Goal: Task Accomplishment & Management: Use online tool/utility

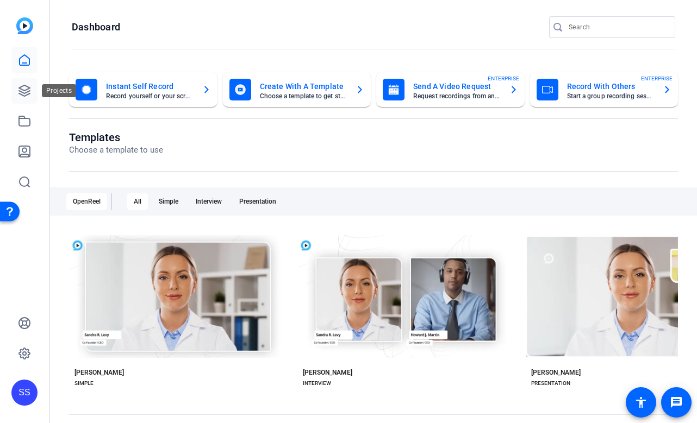
click at [24, 82] on link at bounding box center [24, 91] width 26 height 26
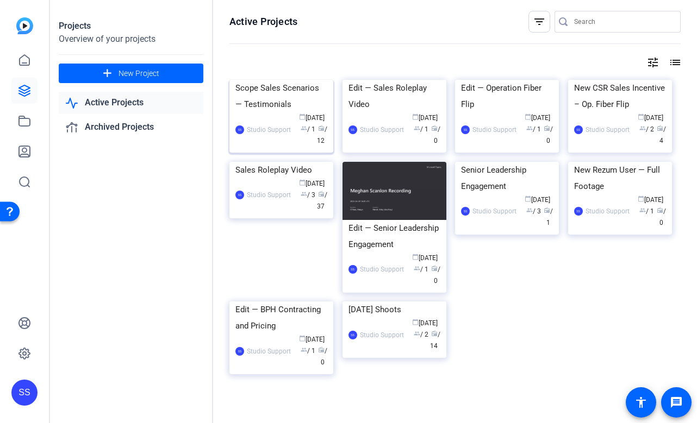
click at [283, 113] on div "Scope Sales Scenarios — Testimonials" at bounding box center [281, 96] width 92 height 33
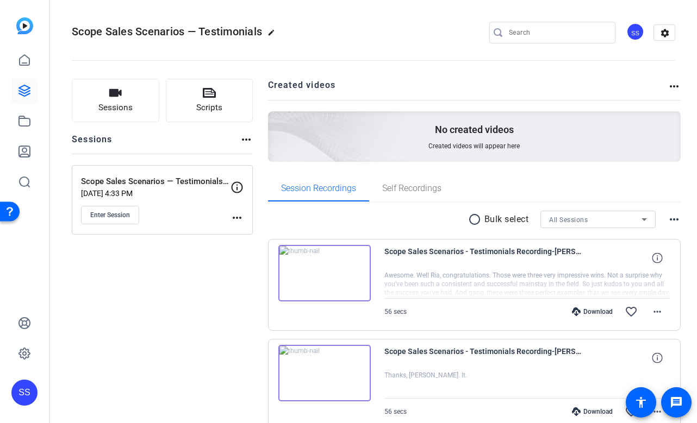
click at [21, 395] on div "SS" at bounding box center [24, 393] width 26 height 26
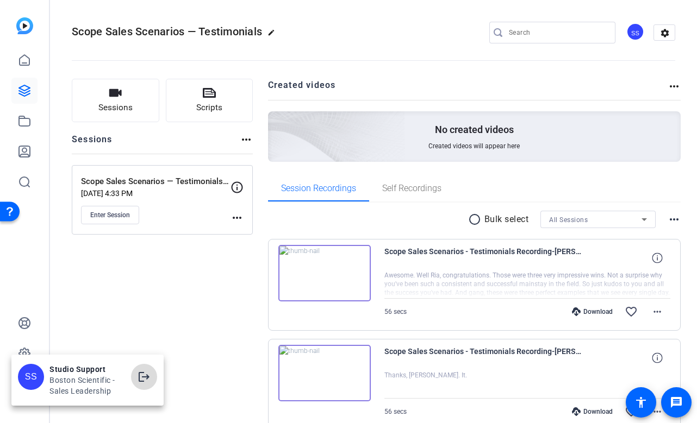
click at [137, 367] on span at bounding box center [144, 377] width 26 height 26
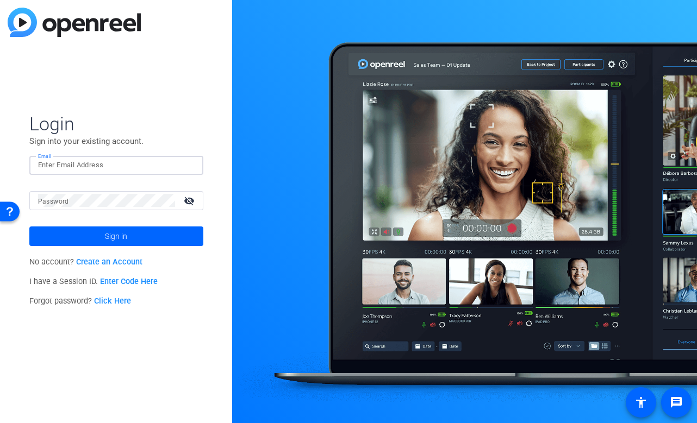
click at [166, 160] on input "Email" at bounding box center [116, 165] width 157 height 13
click at [186, 165] on img at bounding box center [186, 165] width 8 height 13
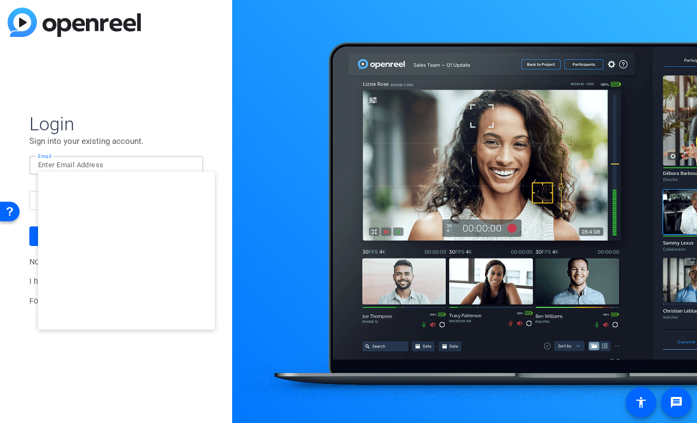
type input "studiosupport+1@openreel.com"
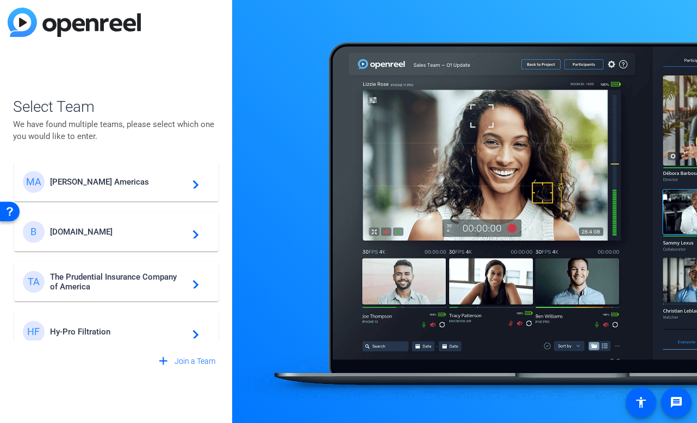
click at [108, 186] on span "Messer Americas" at bounding box center [118, 182] width 136 height 10
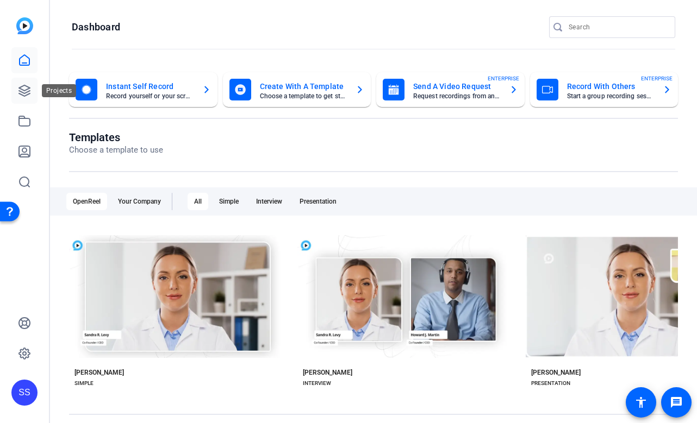
click at [32, 87] on link at bounding box center [24, 91] width 26 height 26
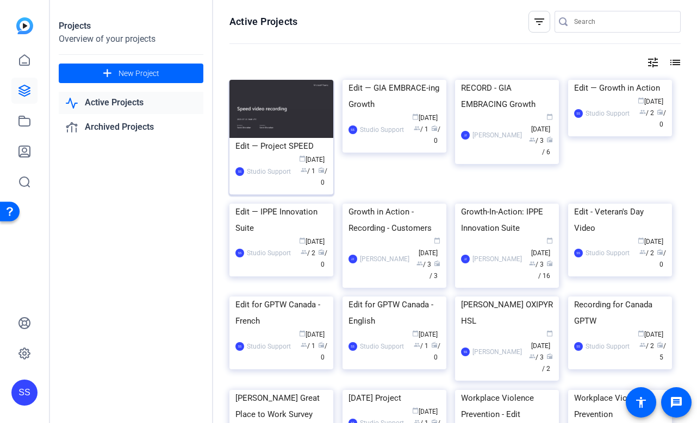
click at [290, 151] on div "Edit — Project SPEED" at bounding box center [281, 146] width 92 height 16
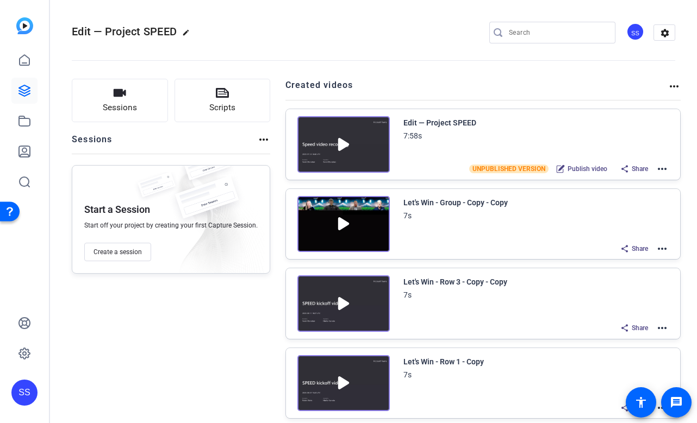
click at [665, 169] on mat-icon "more_horiz" at bounding box center [662, 169] width 13 height 13
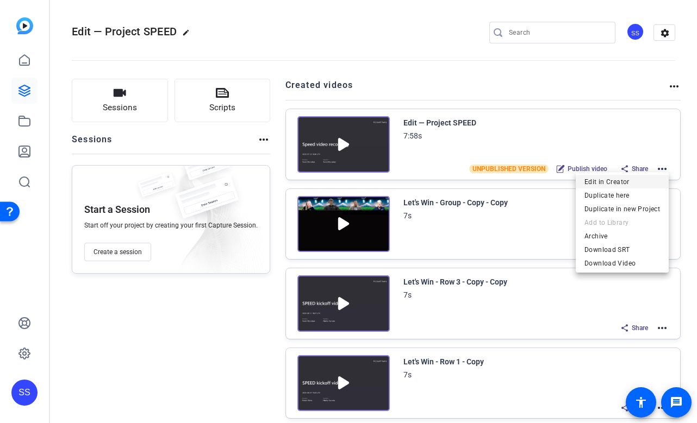
click at [603, 184] on span "Edit in Creator" at bounding box center [622, 182] width 76 height 13
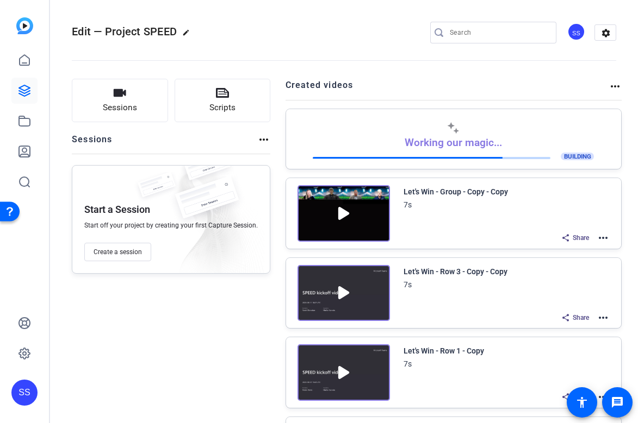
click at [14, 386] on div "SS" at bounding box center [24, 393] width 26 height 26
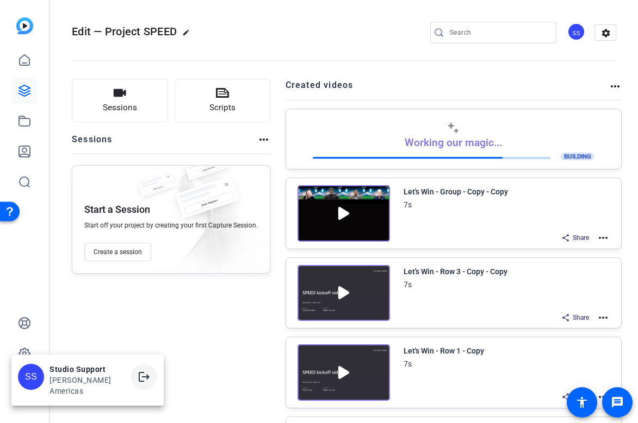
click at [138, 384] on mat-icon "logout" at bounding box center [144, 377] width 13 height 13
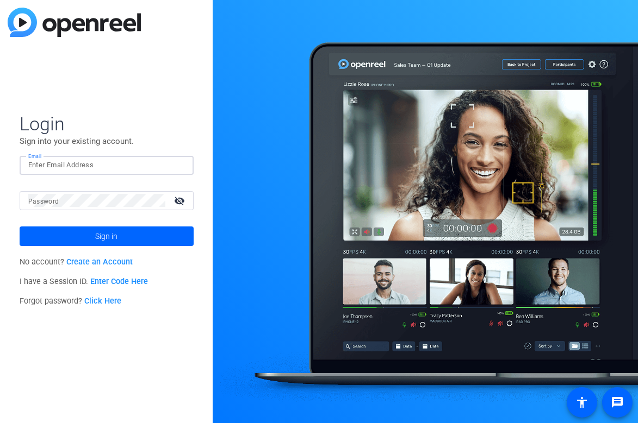
click at [180, 162] on input "Email" at bounding box center [106, 165] width 157 height 13
click at [179, 165] on img at bounding box center [176, 165] width 8 height 13
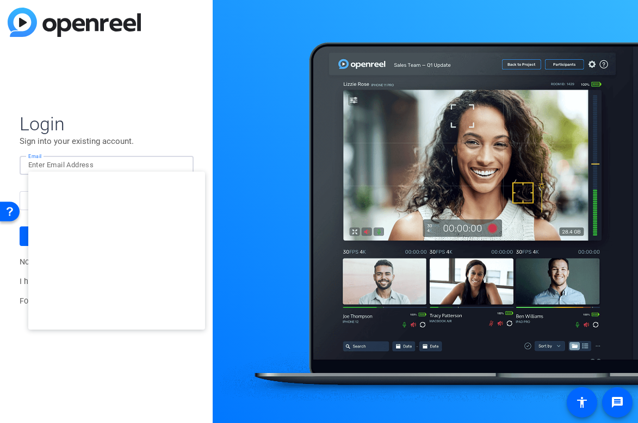
type input "[EMAIL_ADDRESS][DOMAIN_NAME]"
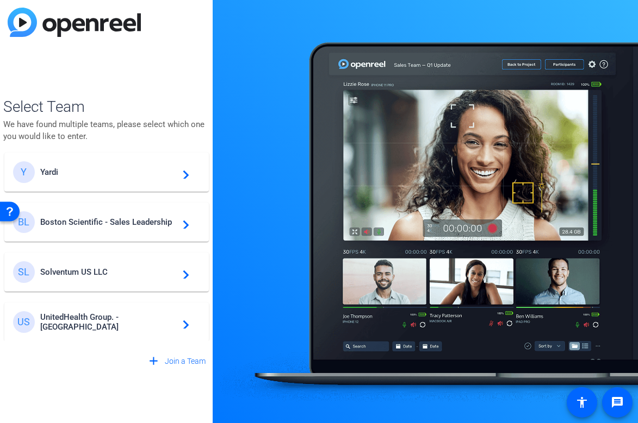
scroll to position [192, 0]
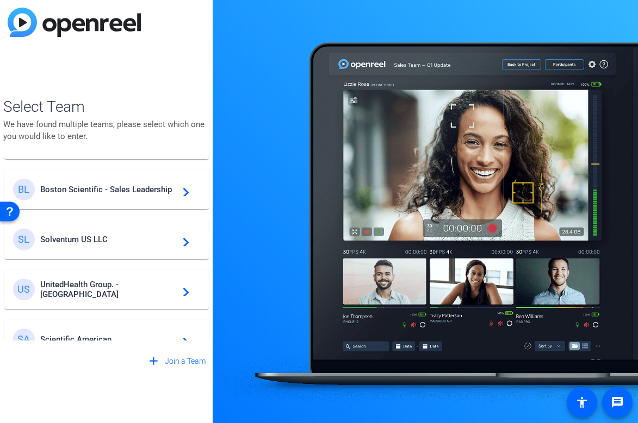
click at [129, 191] on span "Boston Scientific - Sales Leadership" at bounding box center [108, 190] width 136 height 10
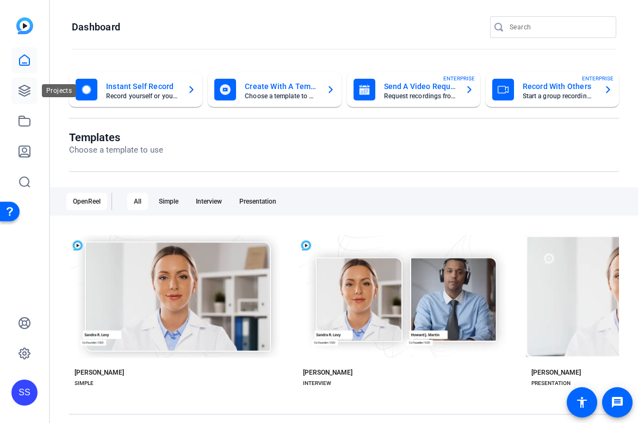
click at [26, 92] on icon at bounding box center [24, 90] width 11 height 11
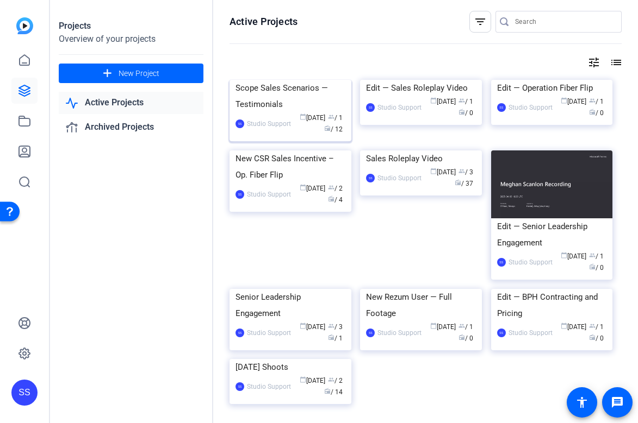
click at [270, 113] on div "Scope Sales Scenarios — Testimonials" at bounding box center [290, 96] width 110 height 33
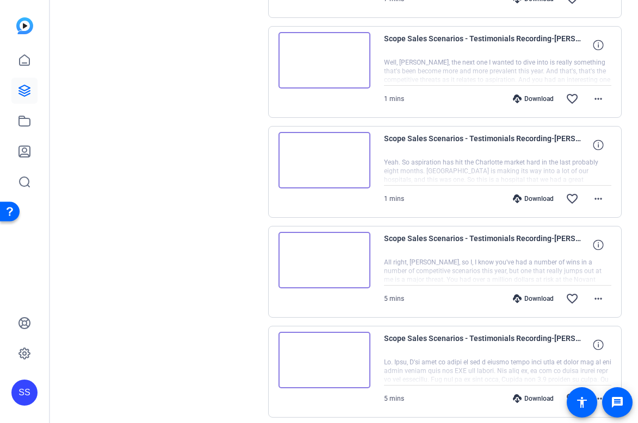
scroll to position [678, 0]
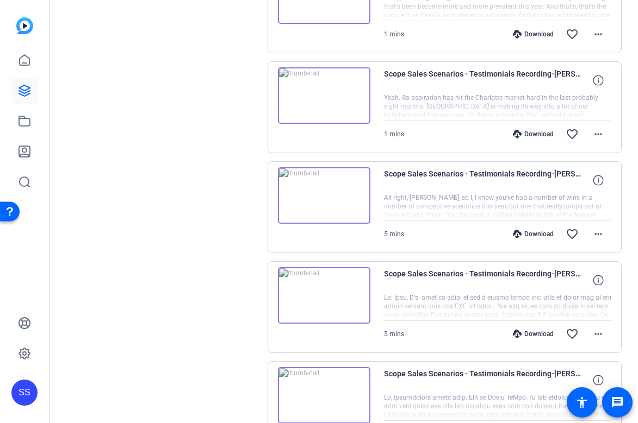
click at [331, 273] on img at bounding box center [324, 295] width 92 height 57
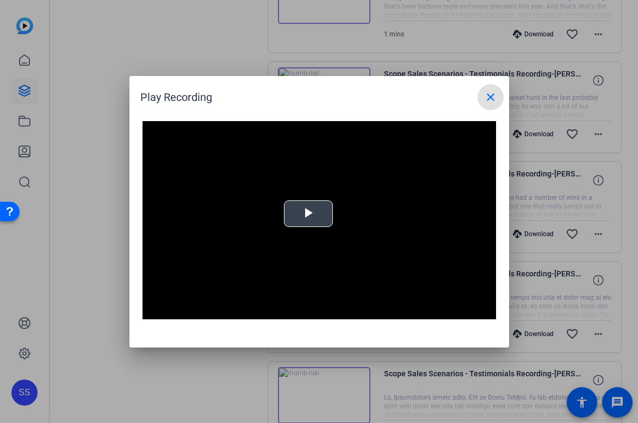
click at [308, 214] on span "Video Player" at bounding box center [308, 214] width 0 height 0
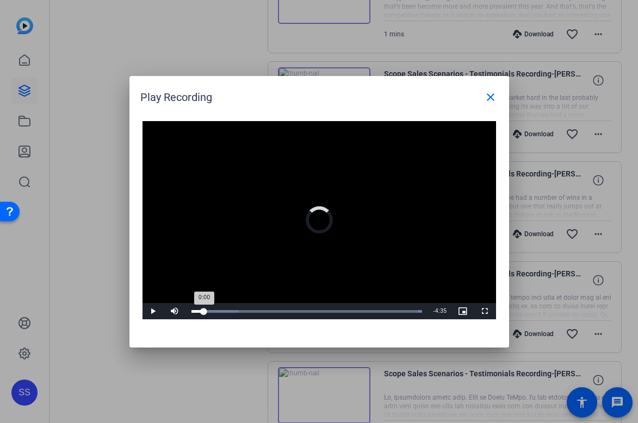
click at [204, 312] on div "Loaded : 100.00% 0:16 0:00" at bounding box center [306, 311] width 231 height 3
click at [205, 311] on div "0:17" at bounding box center [198, 311] width 14 height 3
click at [203, 311] on div "0:20" at bounding box center [199, 311] width 16 height 3
click at [214, 310] on div "Loaded : 100.00% 0:28 0:18" at bounding box center [306, 311] width 231 height 3
click at [214, 310] on div "0:28" at bounding box center [202, 311] width 23 height 3
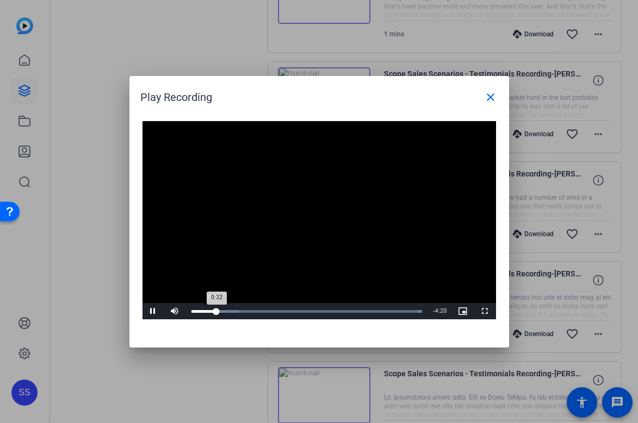
click at [214, 310] on div "0:32" at bounding box center [204, 311] width 26 height 3
click at [494, 93] on mat-icon "close" at bounding box center [490, 97] width 13 height 13
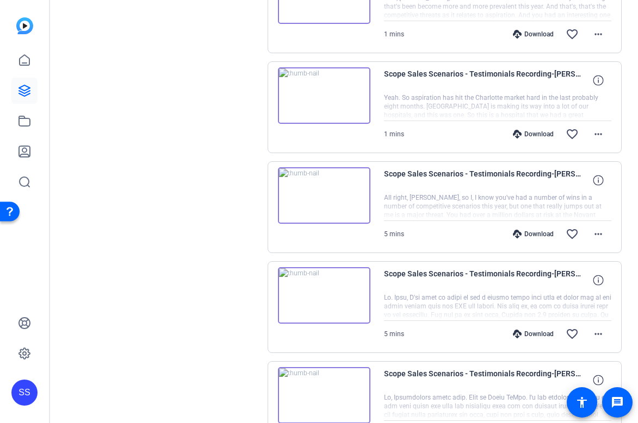
click at [327, 199] on img at bounding box center [324, 195] width 92 height 57
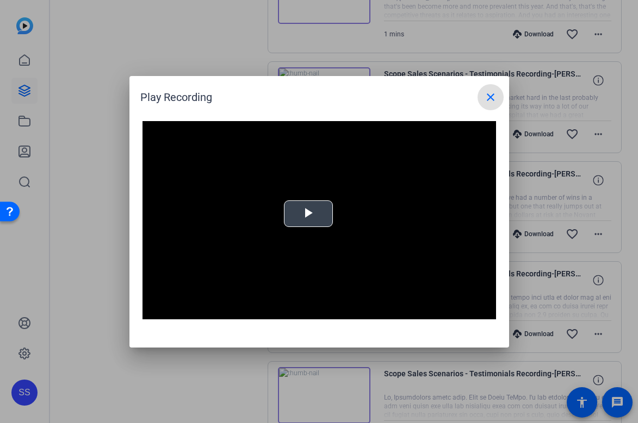
click at [308, 214] on span "Video Player" at bounding box center [308, 214] width 0 height 0
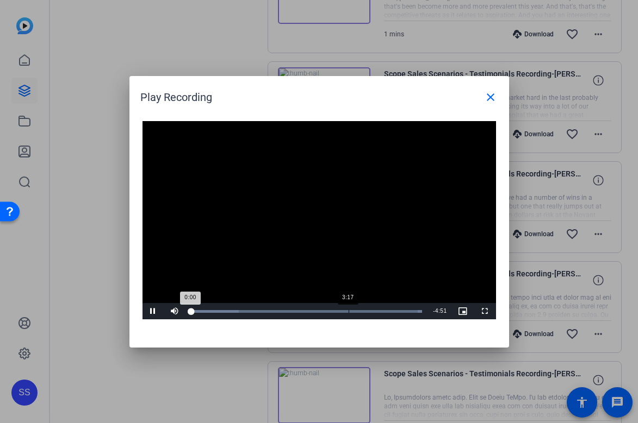
click at [354, 313] on div "Loaded : 100.00% 3:17 0:00" at bounding box center [306, 311] width 231 height 3
click at [363, 309] on div "Loaded : 100.00% 3:36 3:28" at bounding box center [307, 311] width 242 height 16
click at [368, 309] on div "Loaded : 100.00% 3:41 3:36" at bounding box center [307, 311] width 242 height 16
click at [372, 309] on div "Loaded : 100.00% 3:48 3:48" at bounding box center [307, 311] width 242 height 16
click at [375, 310] on div "3:51" at bounding box center [283, 311] width 184 height 3
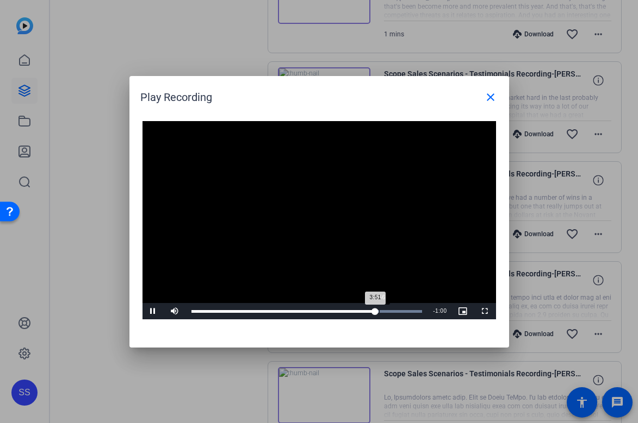
click at [375, 310] on div "3:51" at bounding box center [283, 311] width 184 height 3
click at [385, 309] on div "Loaded : 100.00% 4:05 3:56" at bounding box center [307, 311] width 242 height 16
click at [386, 310] on div "4:05" at bounding box center [288, 311] width 195 height 3
click at [395, 309] on div "Loaded : 100.00% 4:16 4:10" at bounding box center [307, 311] width 242 height 16
click at [400, 309] on div "Loaded : 100.00% 4:23 4:23" at bounding box center [307, 311] width 242 height 16
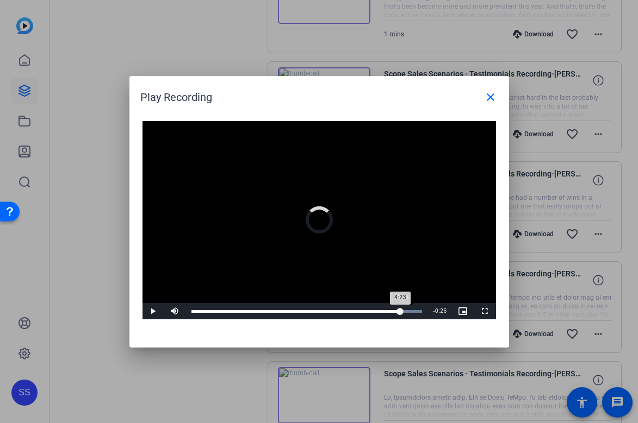
click at [400, 310] on div "4:23" at bounding box center [295, 311] width 209 height 3
click at [396, 309] on div "Loaded : 100.00% 4:18 4:26" at bounding box center [307, 311] width 242 height 16
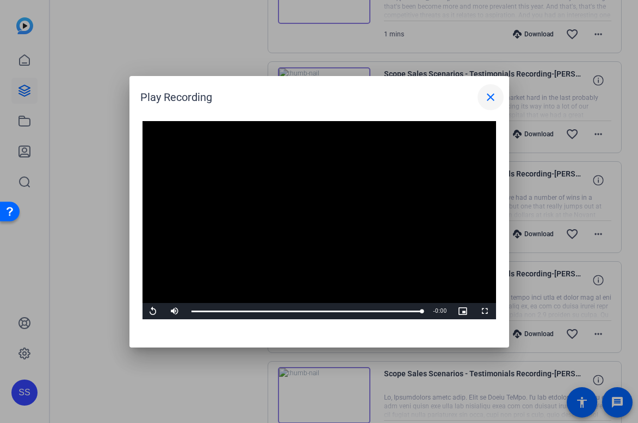
click at [488, 96] on mat-icon "close" at bounding box center [490, 97] width 13 height 13
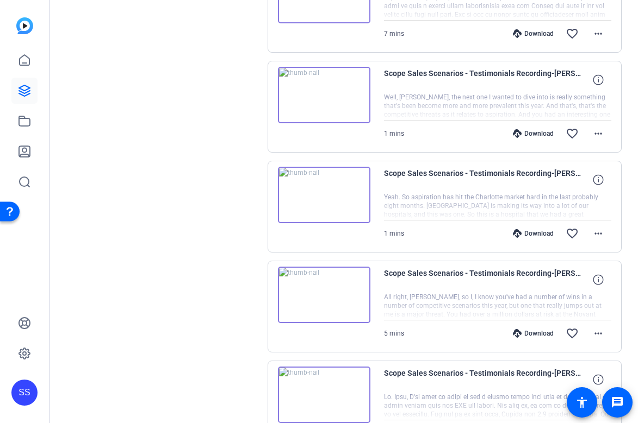
scroll to position [577, 0]
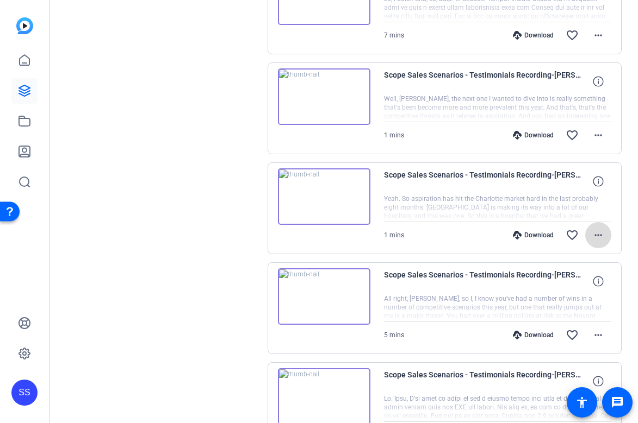
click at [597, 239] on mat-icon "more_horiz" at bounding box center [597, 235] width 13 height 13
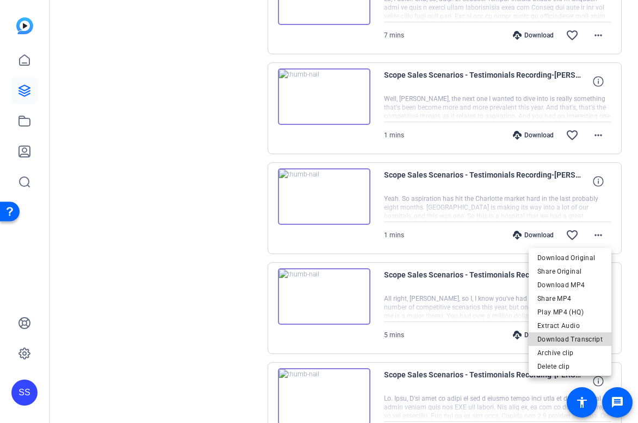
click at [581, 342] on span "Download Transcript" at bounding box center [569, 339] width 65 height 13
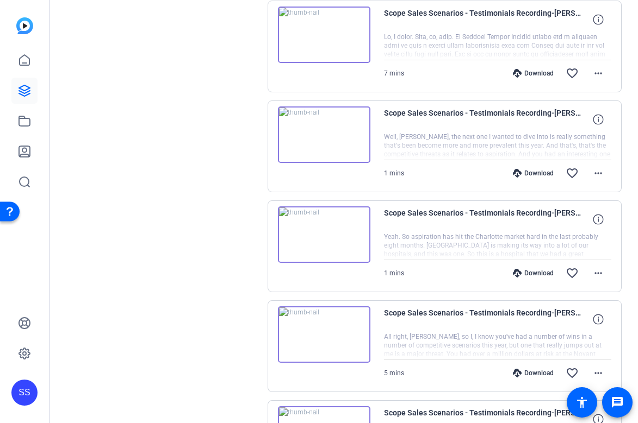
scroll to position [538, 0]
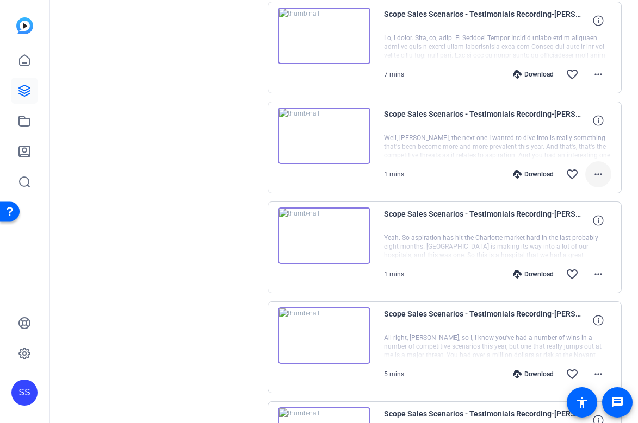
click at [594, 176] on mat-icon "more_horiz" at bounding box center [597, 174] width 13 height 13
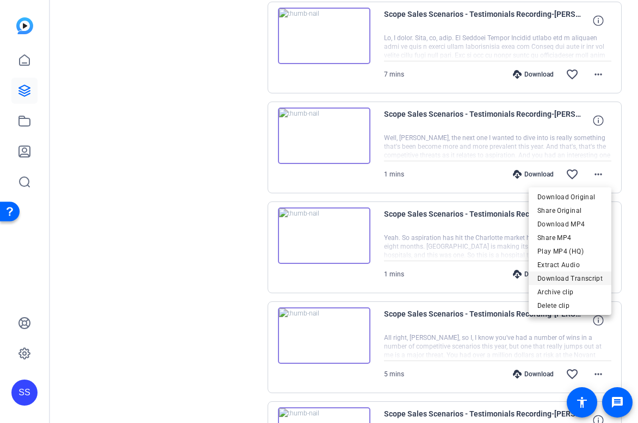
click at [583, 280] on span "Download Transcript" at bounding box center [569, 278] width 65 height 13
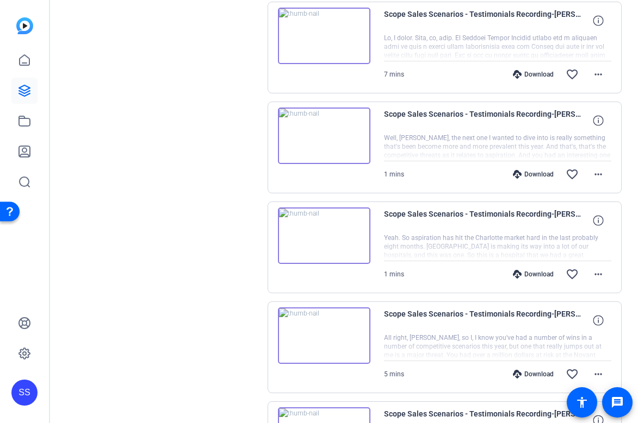
click at [329, 147] on img at bounding box center [324, 136] width 92 height 57
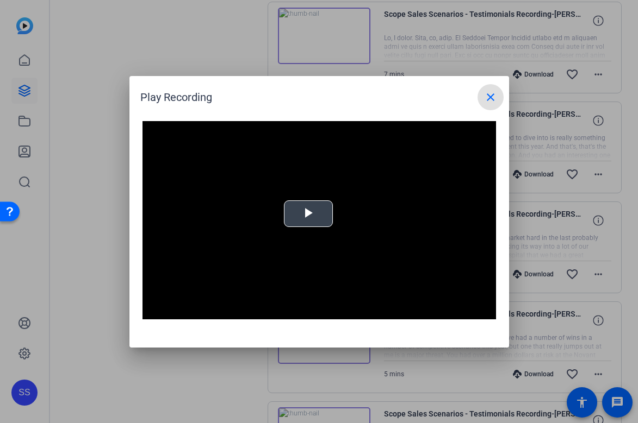
click at [317, 228] on video "Video Player" at bounding box center [318, 220] width 353 height 199
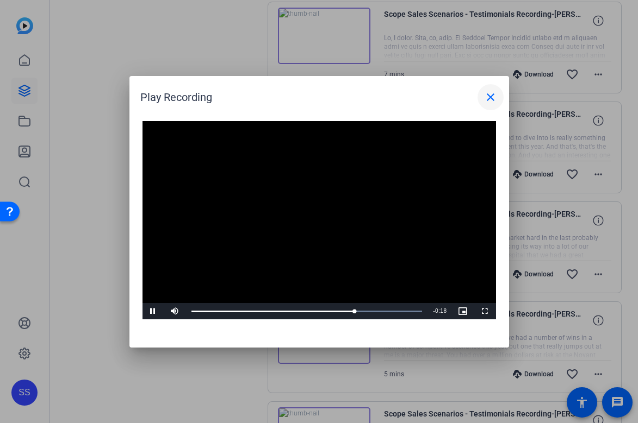
click at [492, 96] on mat-icon "close" at bounding box center [490, 97] width 13 height 13
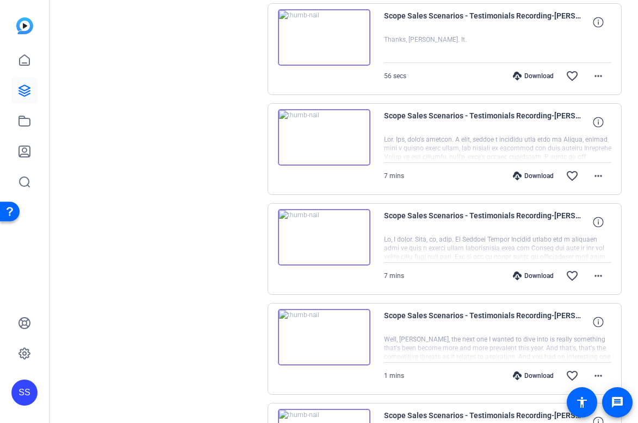
scroll to position [333, 0]
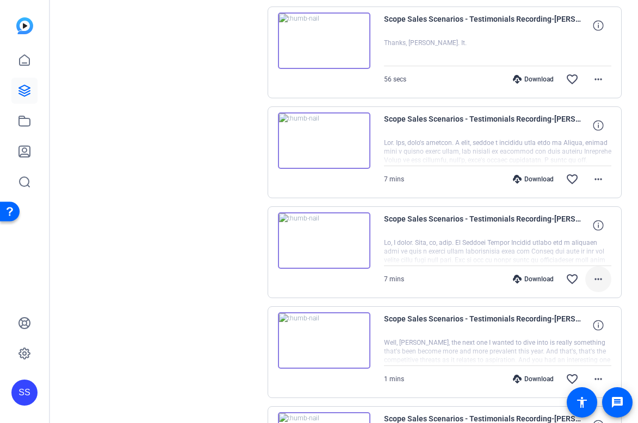
click at [604, 285] on mat-icon "more_horiz" at bounding box center [597, 279] width 13 height 13
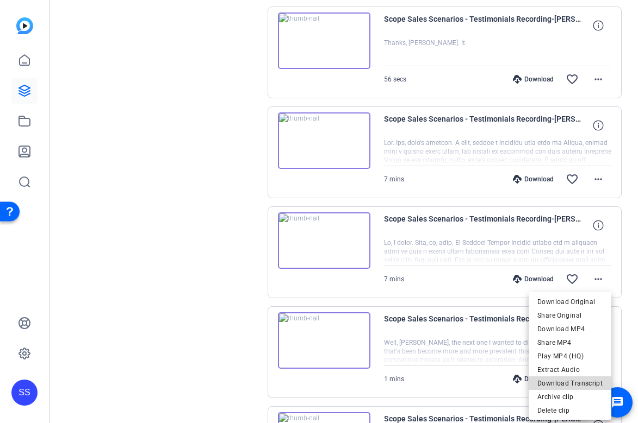
click at [577, 380] on span "Download Transcript" at bounding box center [569, 383] width 65 height 13
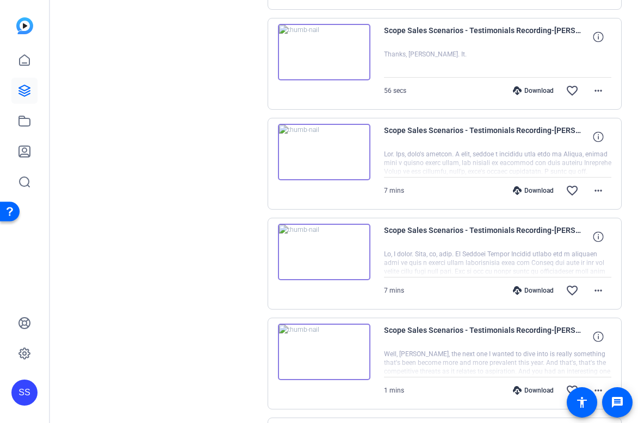
scroll to position [319, 0]
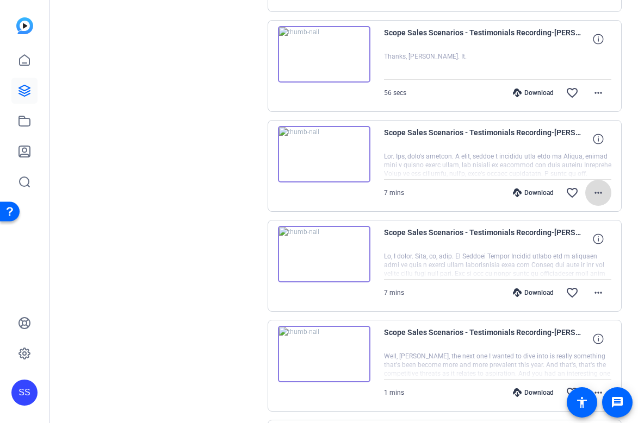
click at [593, 194] on mat-icon "more_horiz" at bounding box center [597, 192] width 13 height 13
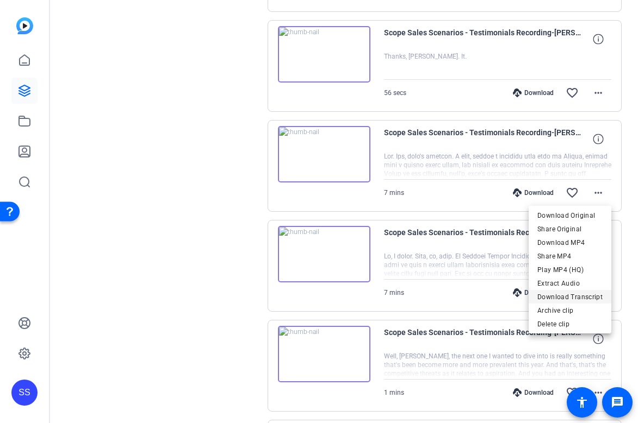
click at [581, 294] on span "Download Transcript" at bounding box center [569, 297] width 65 height 13
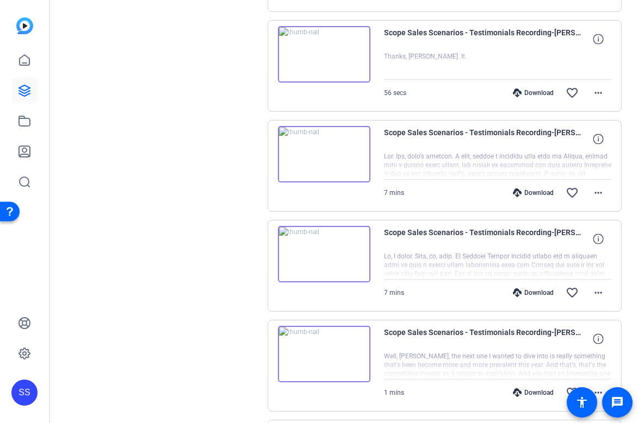
click at [344, 250] on img at bounding box center [324, 254] width 92 height 57
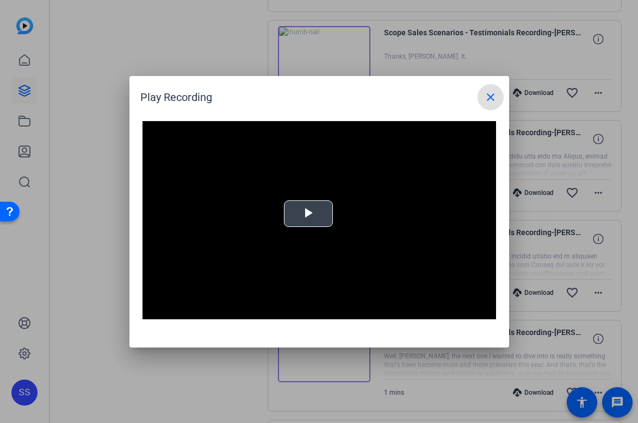
click at [322, 166] on video "Video Player" at bounding box center [318, 220] width 353 height 199
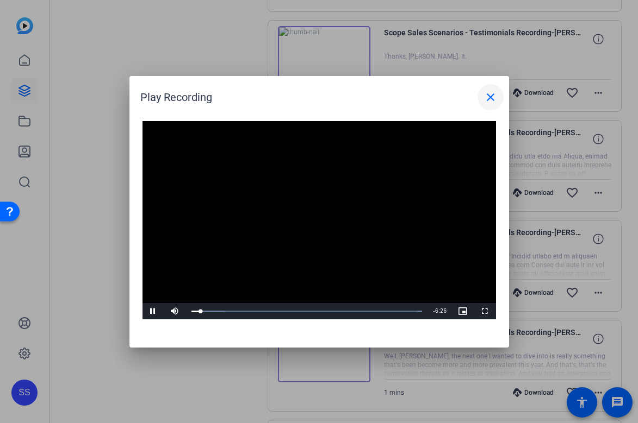
click at [489, 95] on mat-icon "close" at bounding box center [490, 97] width 13 height 13
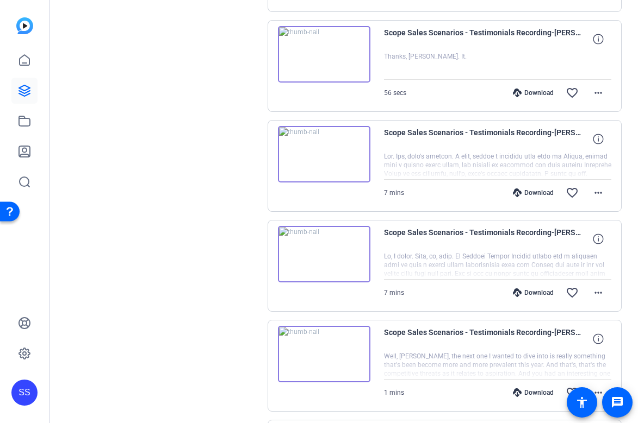
click at [321, 169] on img at bounding box center [324, 154] width 92 height 57
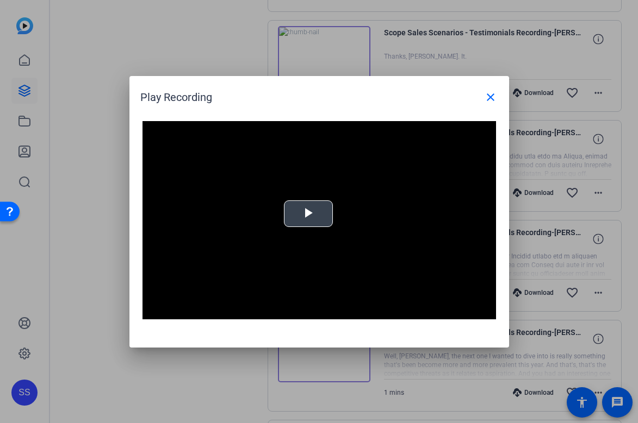
click at [308, 214] on span "Video Player" at bounding box center [308, 214] width 0 height 0
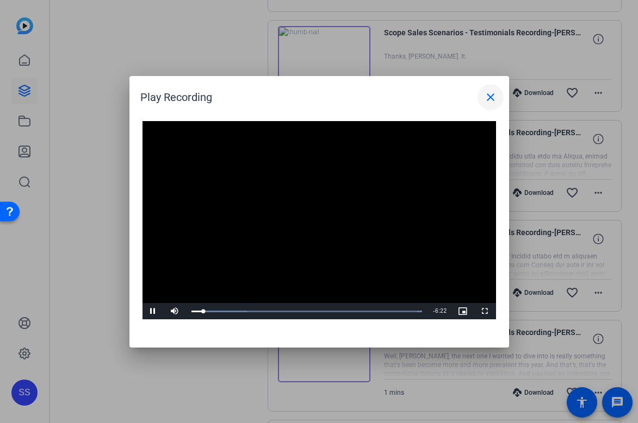
click at [485, 99] on mat-icon "close" at bounding box center [490, 97] width 13 height 13
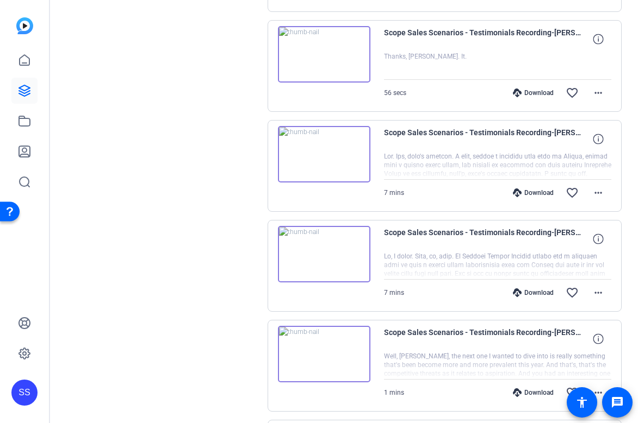
click at [328, 248] on img at bounding box center [324, 254] width 92 height 57
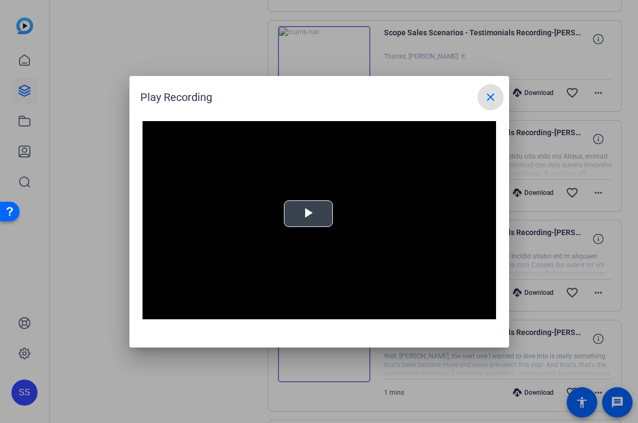
click at [335, 201] on video "Video Player" at bounding box center [318, 220] width 353 height 199
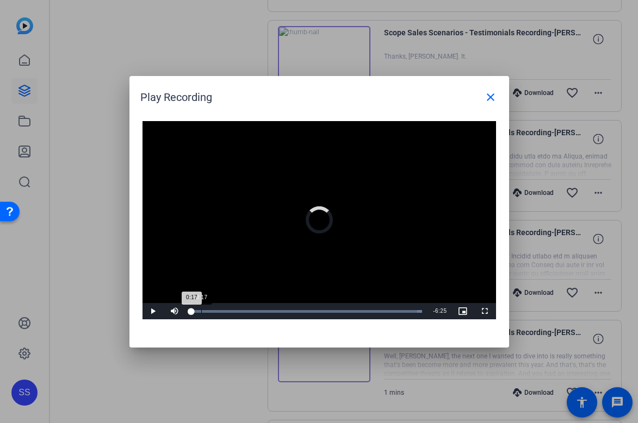
click at [201, 310] on div "0:17" at bounding box center [201, 311] width 1 height 3
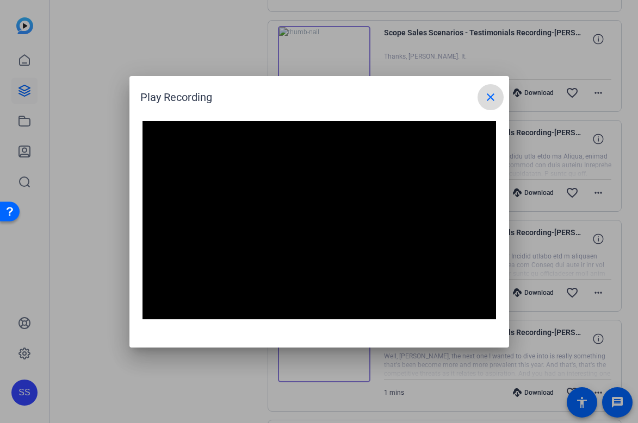
click at [482, 92] on span at bounding box center [490, 97] width 26 height 26
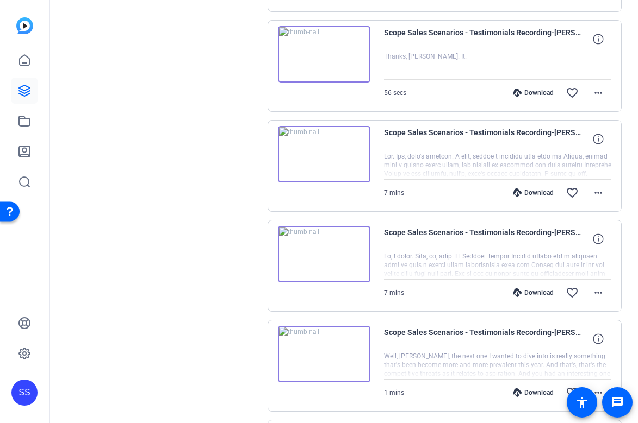
click at [318, 152] on img at bounding box center [324, 154] width 92 height 57
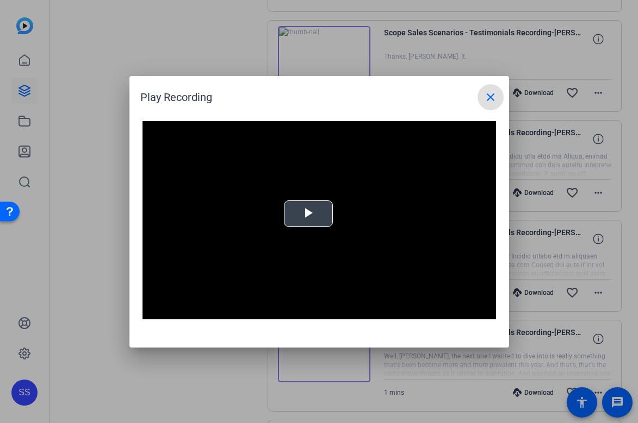
click at [334, 207] on video "Video Player" at bounding box center [318, 220] width 353 height 199
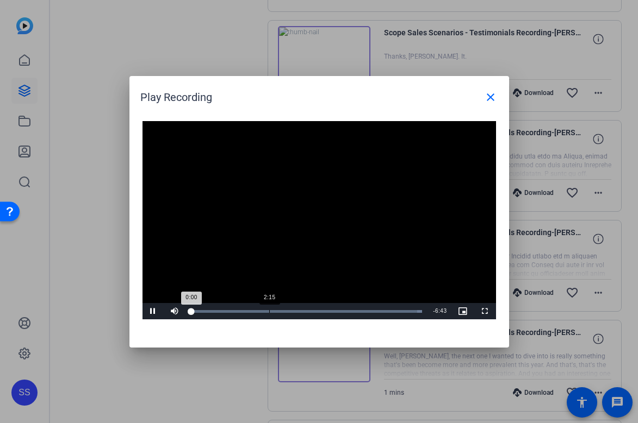
click at [269, 310] on div "2:15" at bounding box center [269, 311] width 1 height 3
click at [276, 311] on div "Loaded : 100.00% 2:28 2:17" at bounding box center [306, 311] width 231 height 3
click at [273, 313] on div "2:29" at bounding box center [234, 311] width 86 height 3
click at [268, 312] on div "2:13" at bounding box center [268, 311] width 1 height 3
click at [491, 101] on mat-icon "close" at bounding box center [490, 97] width 13 height 13
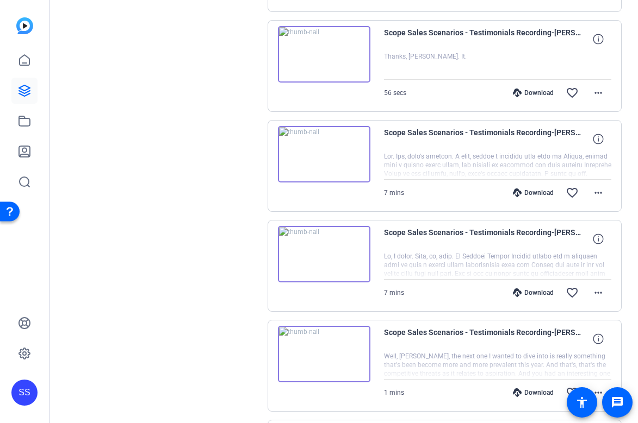
click at [338, 258] on img at bounding box center [324, 254] width 92 height 57
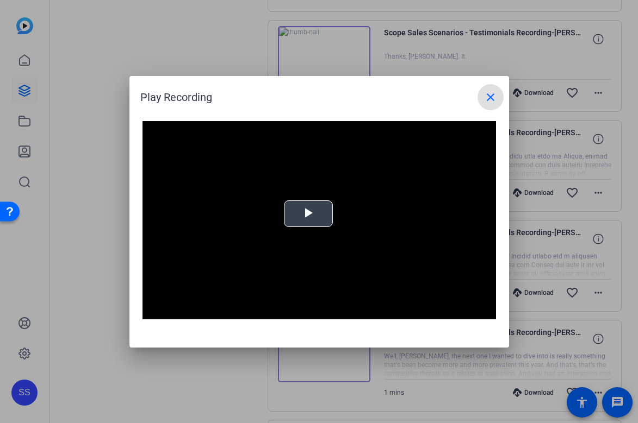
click at [308, 214] on span "Video Player" at bounding box center [308, 214] width 0 height 0
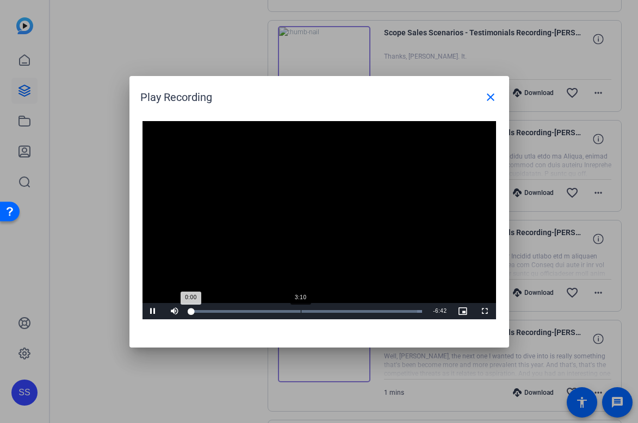
click at [300, 309] on div "Loaded : 100.00% 3:10 0:00" at bounding box center [307, 311] width 242 height 16
click at [308, 308] on div "Loaded : 100.00% 3:24 3:11" at bounding box center [307, 311] width 242 height 16
click at [304, 310] on div "3:25" at bounding box center [250, 311] width 118 height 3
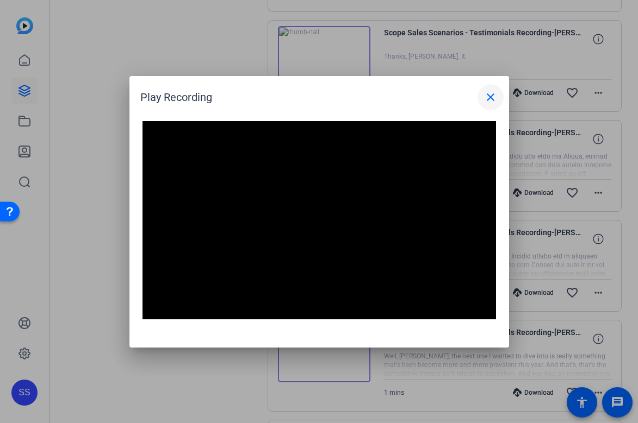
click at [483, 101] on span at bounding box center [490, 97] width 26 height 26
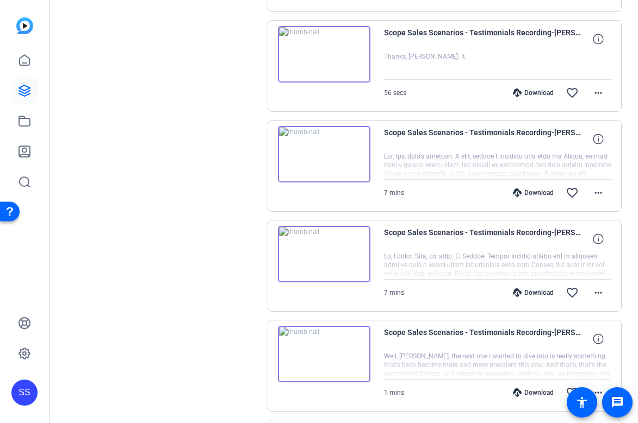
click at [339, 174] on img at bounding box center [324, 154] width 92 height 57
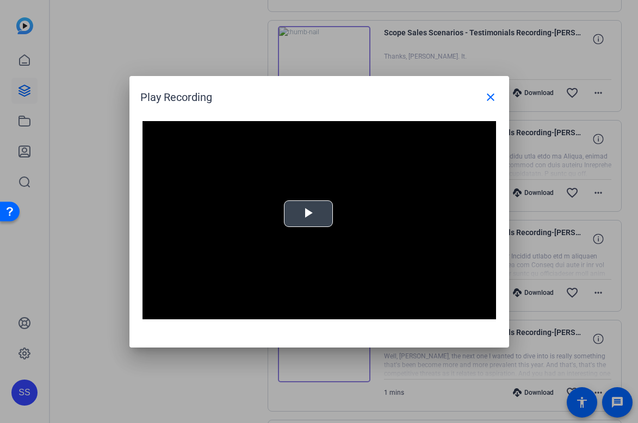
click at [308, 214] on span "Video Player" at bounding box center [308, 214] width 0 height 0
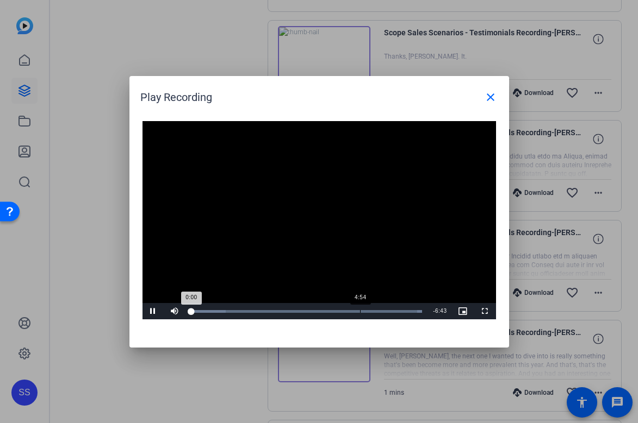
click at [363, 314] on div "Loaded : 100.00% 4:54 0:00" at bounding box center [307, 311] width 242 height 16
click at [354, 314] on div "Loaded : 100.00% 4:47 5:01" at bounding box center [307, 311] width 242 height 16
click at [375, 313] on div "Loaded : 100.00% 5:17 5:11" at bounding box center [307, 311] width 242 height 16
click at [382, 310] on div "Loaded : 100.00% 5:32 5:21" at bounding box center [306, 311] width 231 height 3
click at [388, 309] on div "Loaded : 100.00% 5:43 5:33" at bounding box center [307, 311] width 242 height 16
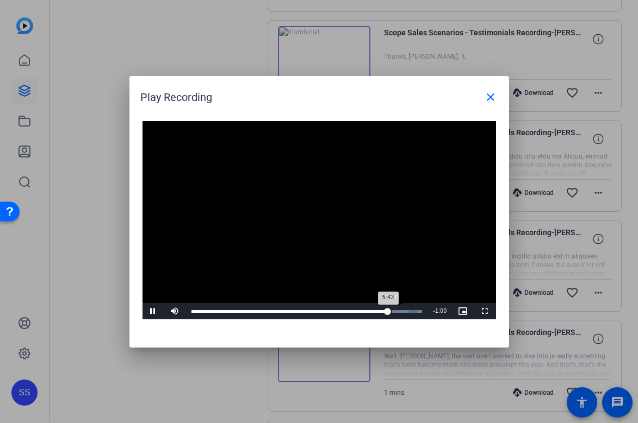
click at [388, 310] on div "5:43" at bounding box center [289, 311] width 197 height 3
click at [391, 310] on div "5:49" at bounding box center [291, 311] width 200 height 3
click at [391, 310] on div "5:53" at bounding box center [292, 311] width 203 height 3
click at [492, 92] on mat-icon "close" at bounding box center [490, 97] width 13 height 13
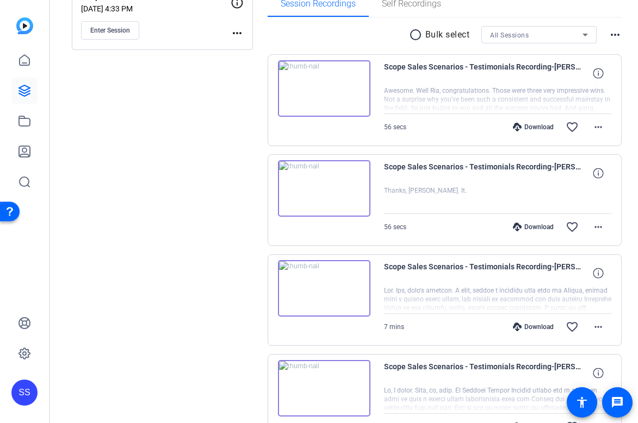
scroll to position [182, 0]
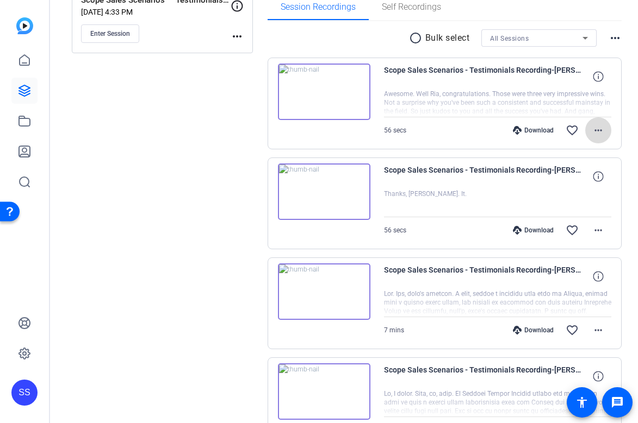
click at [600, 131] on mat-icon "more_horiz" at bounding box center [597, 130] width 13 height 13
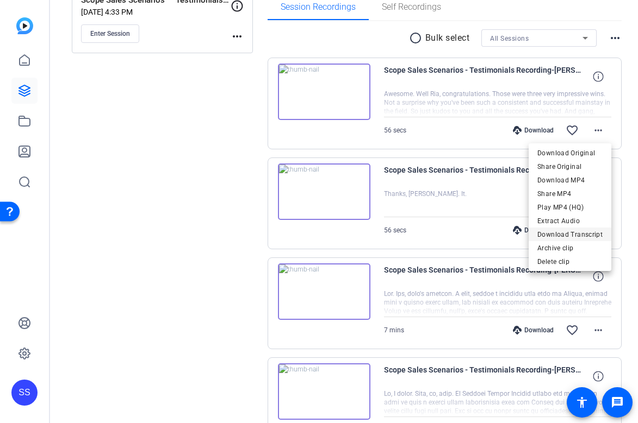
click at [571, 232] on span "Download Transcript" at bounding box center [569, 234] width 65 height 13
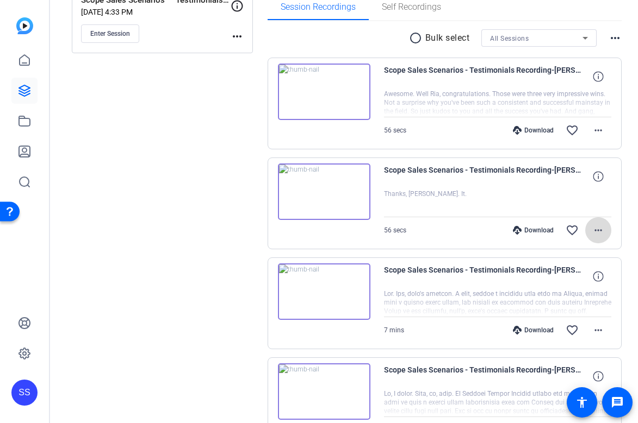
click at [596, 228] on mat-icon "more_horiz" at bounding box center [597, 230] width 13 height 13
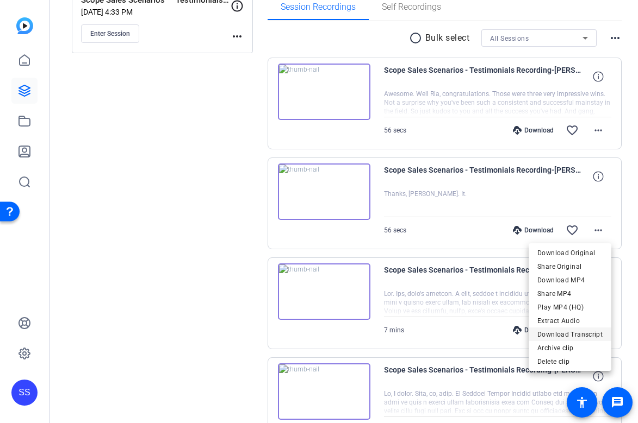
click at [569, 329] on span "Download Transcript" at bounding box center [569, 334] width 65 height 13
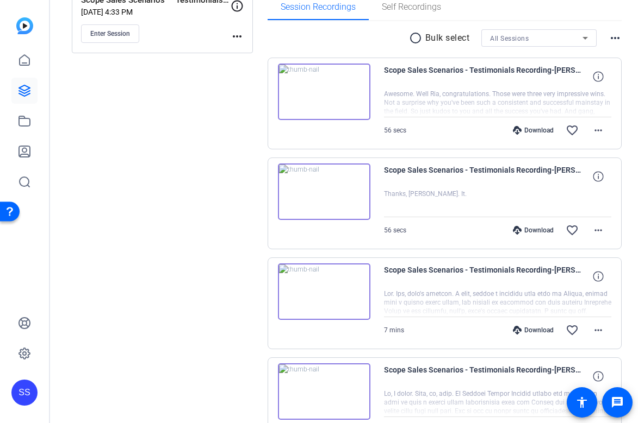
click at [30, 391] on div "SS" at bounding box center [24, 393] width 26 height 26
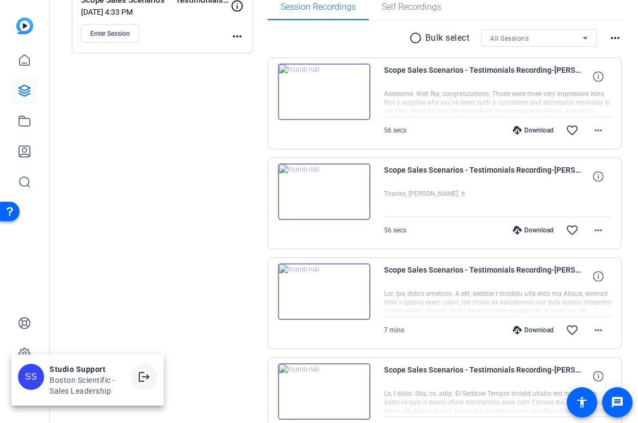
click at [149, 374] on mat-icon "logout" at bounding box center [144, 377] width 13 height 13
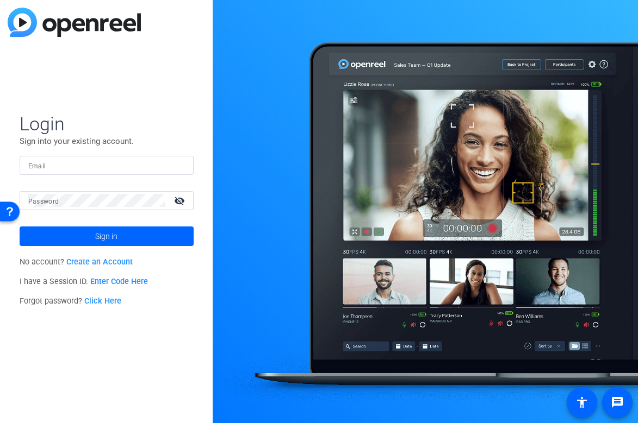
click at [131, 161] on input "Email" at bounding box center [106, 165] width 157 height 13
click at [180, 167] on div at bounding box center [178, 165] width 13 height 13
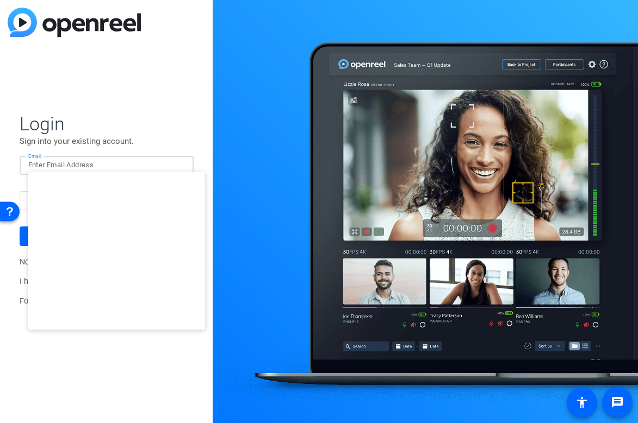
type input "studiosupport+1@openreel.com"
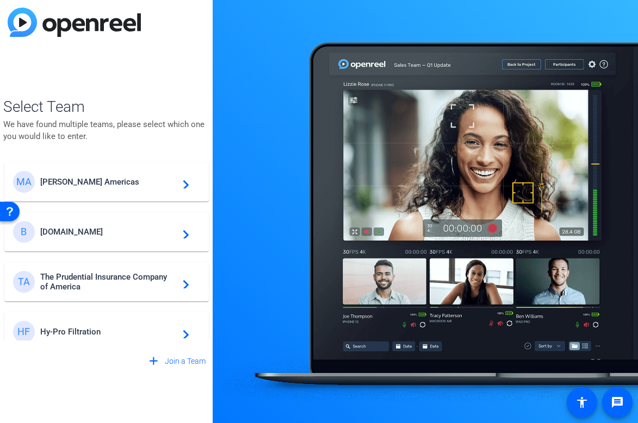
click at [95, 179] on span "Messer Americas" at bounding box center [108, 182] width 136 height 10
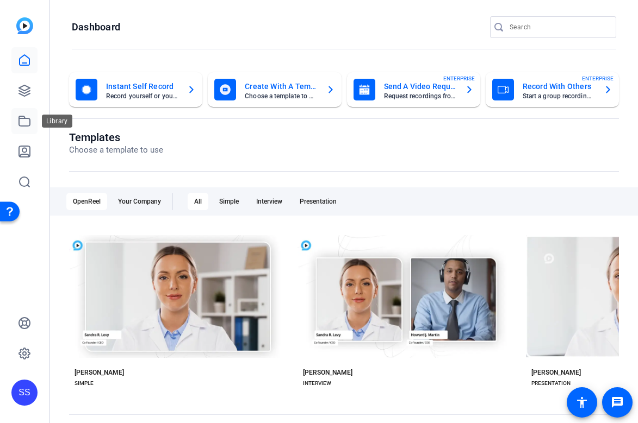
click at [34, 125] on link at bounding box center [24, 121] width 26 height 26
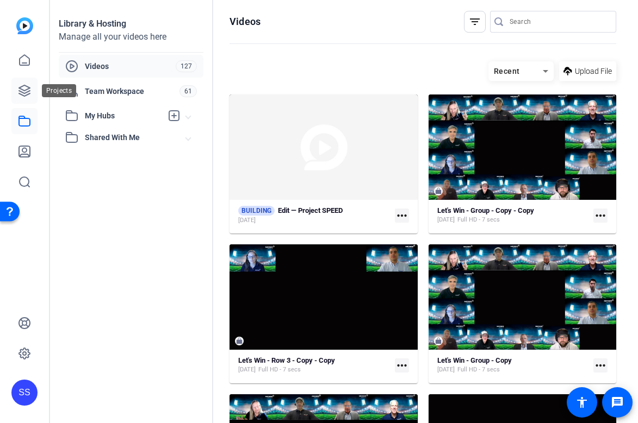
click at [20, 82] on link at bounding box center [24, 91] width 26 height 26
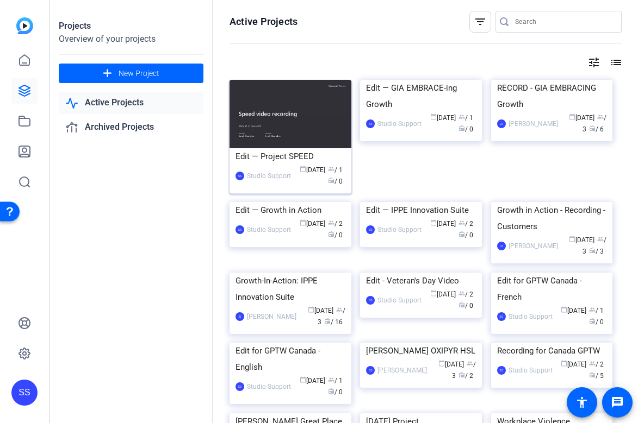
click at [320, 151] on div "Edit — Project SPEED" at bounding box center [290, 156] width 110 height 16
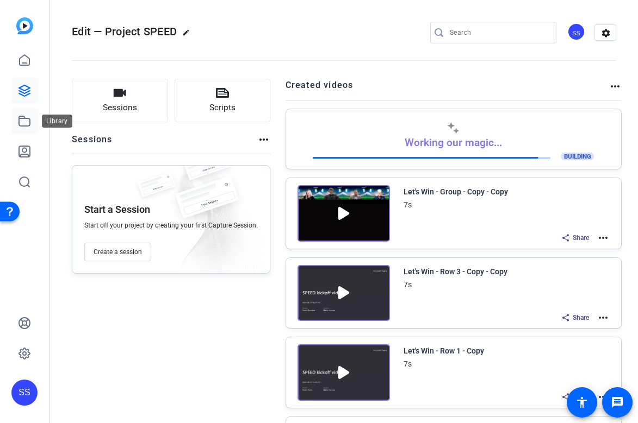
click at [26, 120] on icon at bounding box center [24, 121] width 13 height 13
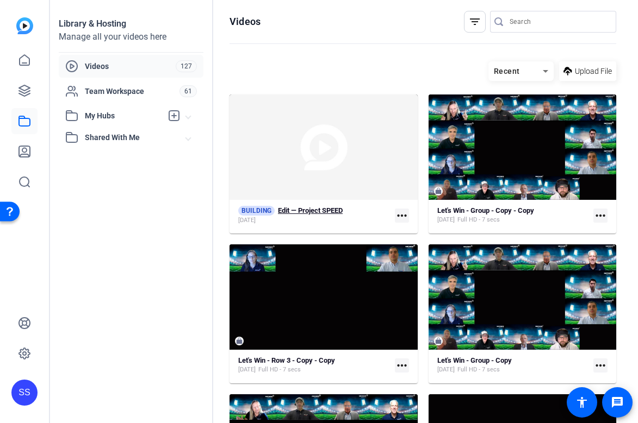
click at [302, 211] on strong "Edit — Project SPEED" at bounding box center [310, 211] width 65 height 8
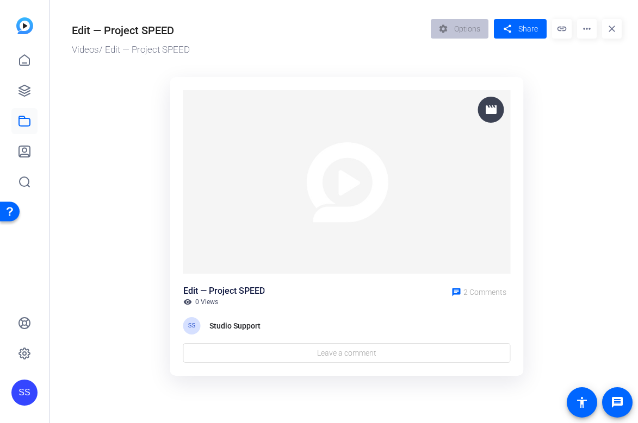
click at [586, 24] on mat-icon "more_horiz" at bounding box center [587, 29] width 20 height 20
click at [594, 63] on span "Edit in Creator" at bounding box center [606, 68] width 43 height 26
